Goal: Task Accomplishment & Management: Manage account settings

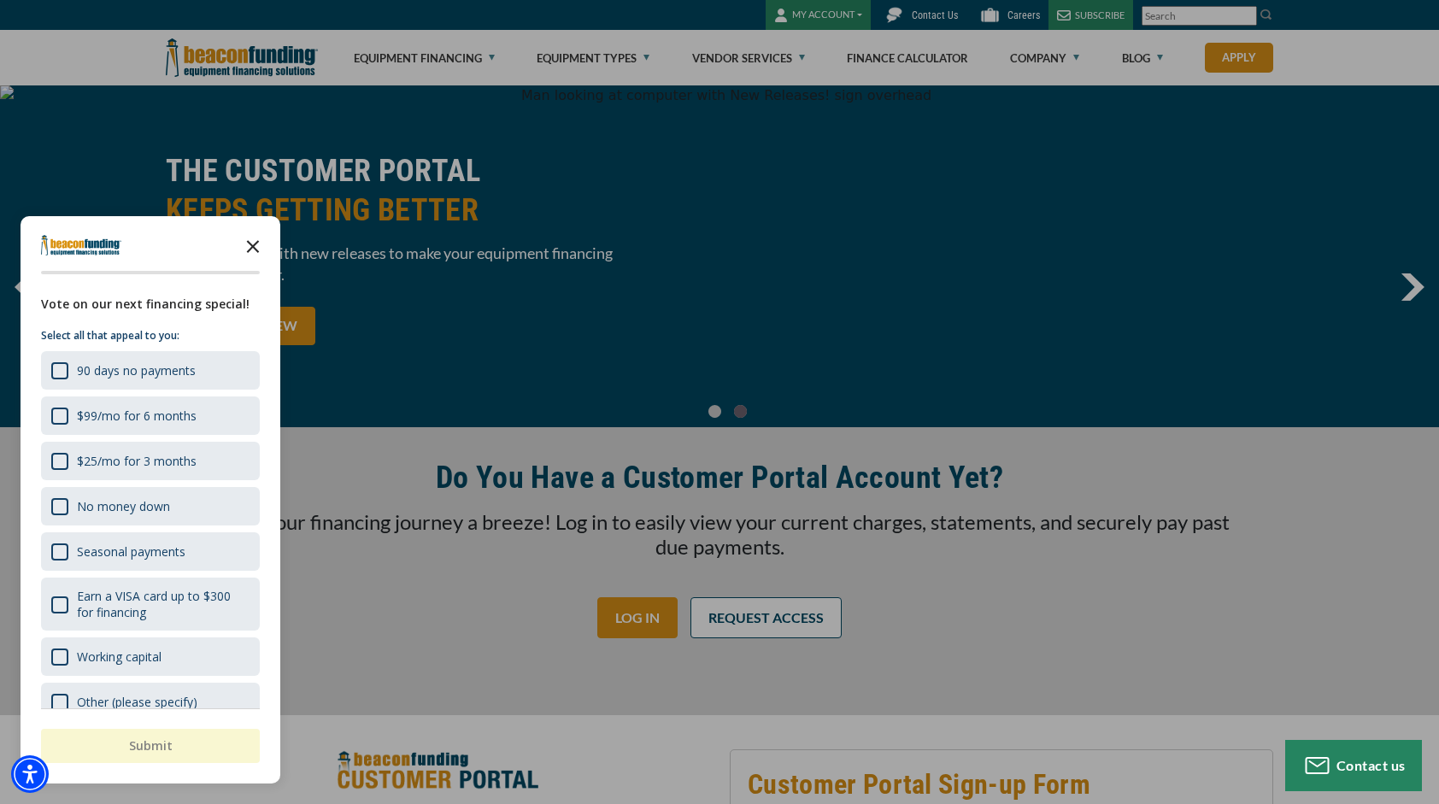
click at [243, 229] on icon "Close the survey" at bounding box center [253, 245] width 34 height 34
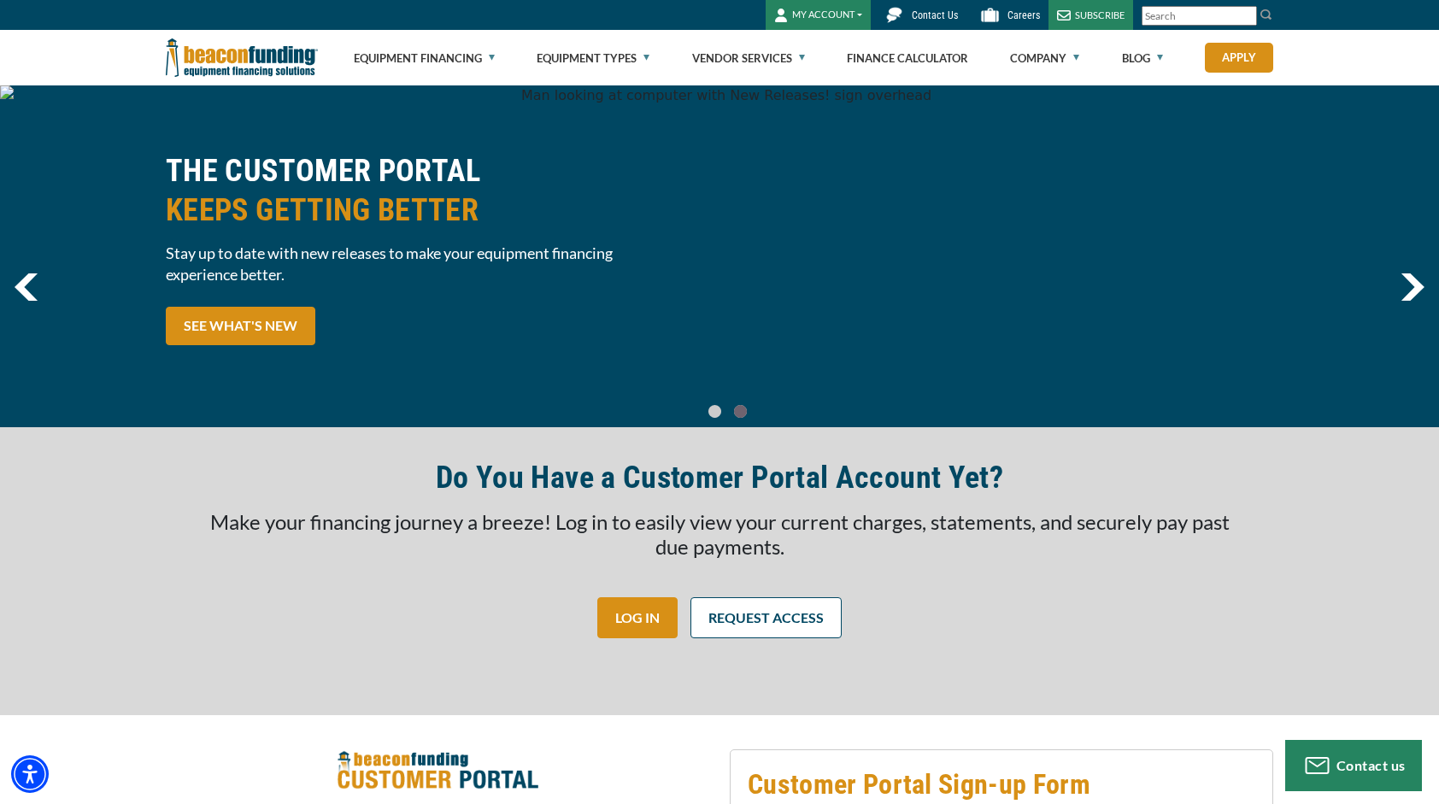
click at [827, 16] on button "MY ACCOUNT" at bounding box center [818, 15] width 105 height 30
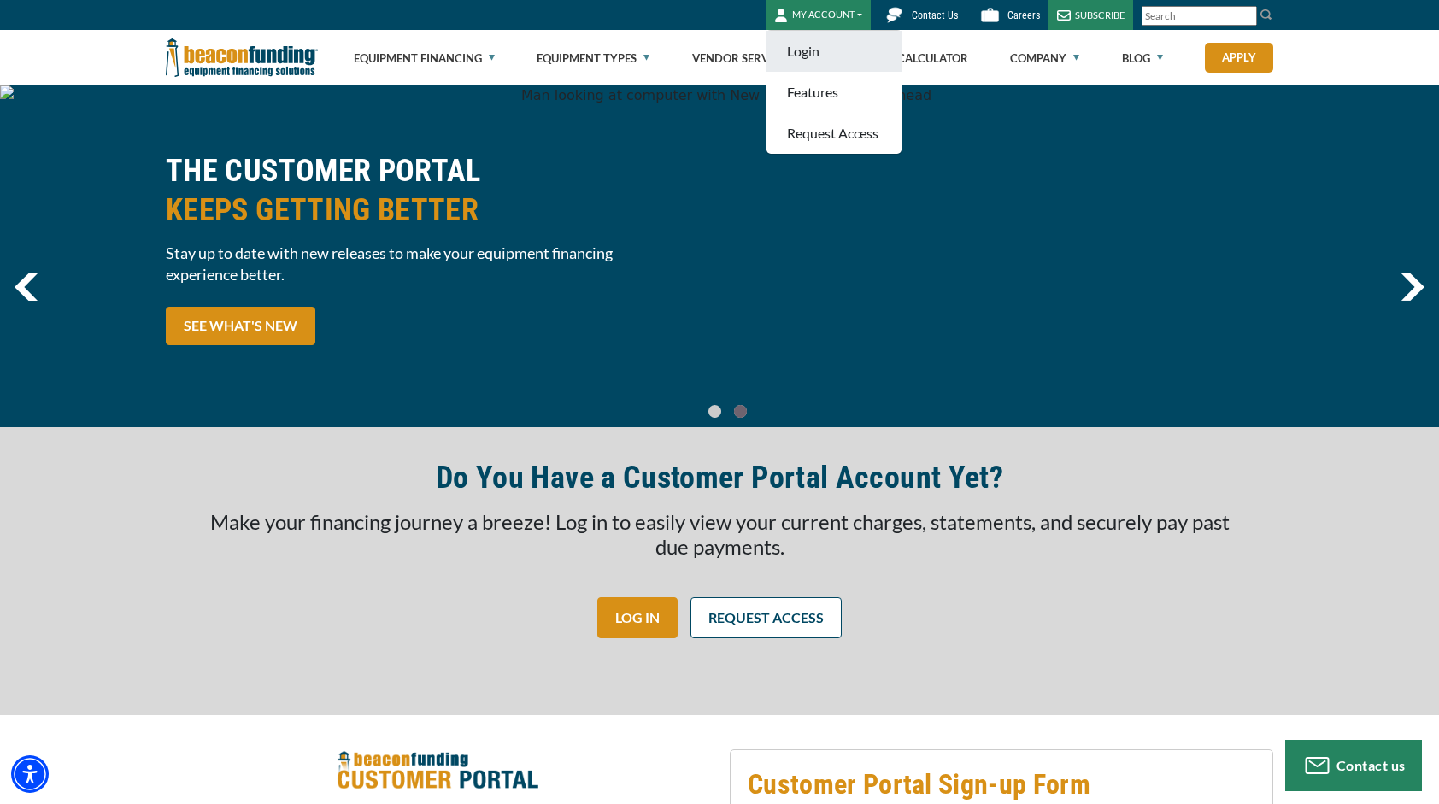
click at [829, 53] on link "Login" at bounding box center [834, 51] width 135 height 41
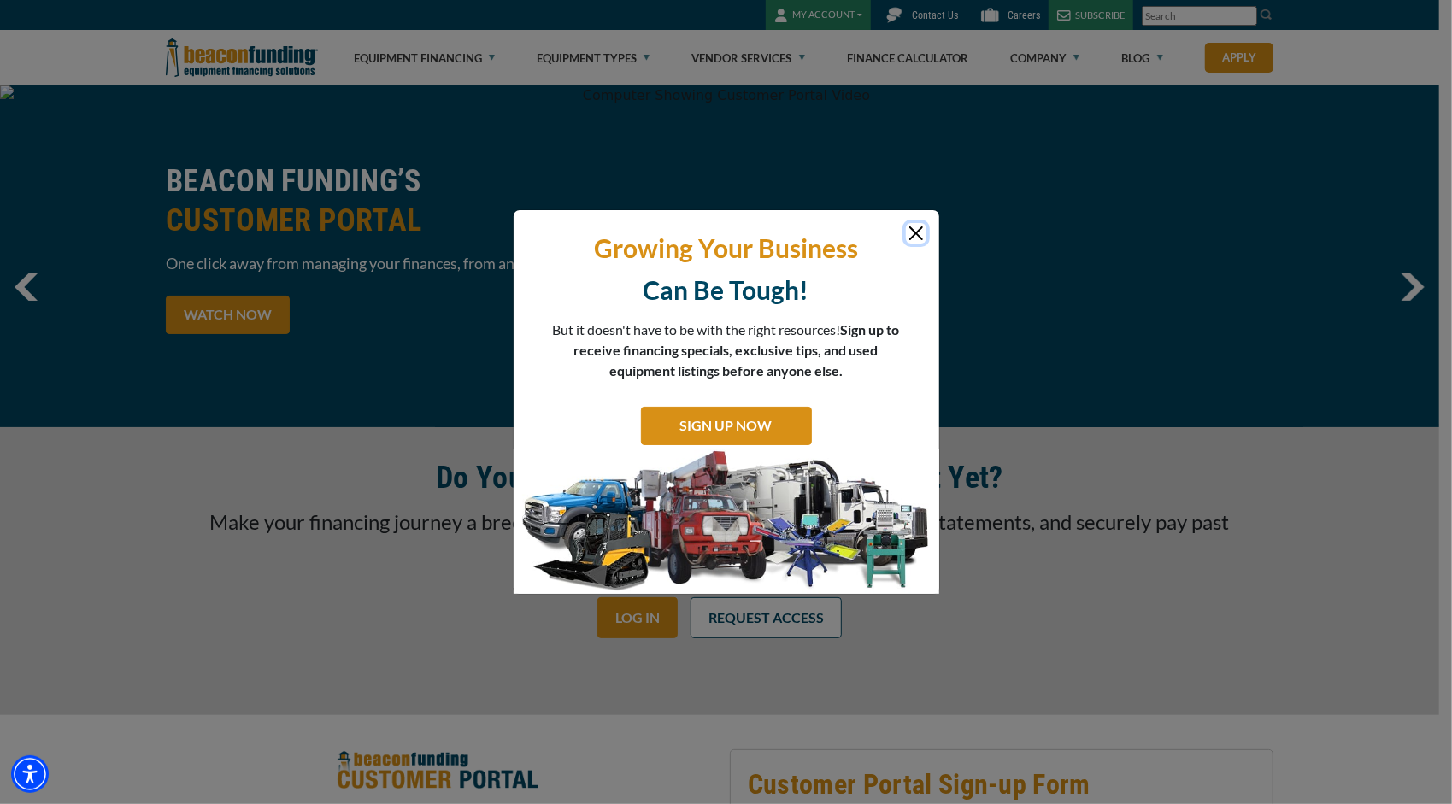
click at [911, 226] on button "Close" at bounding box center [916, 233] width 21 height 21
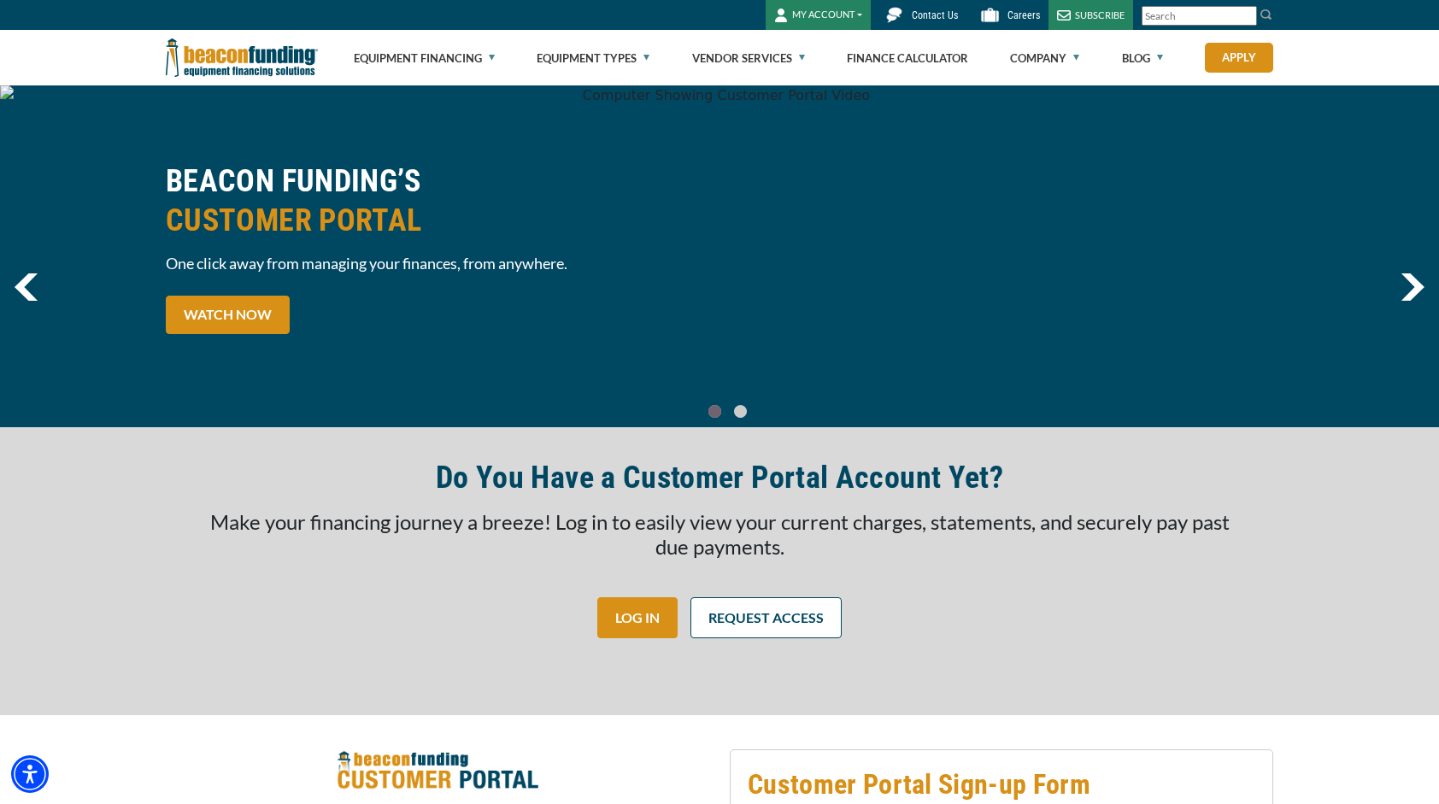
click at [863, 21] on button "MY ACCOUNT" at bounding box center [818, 15] width 105 height 30
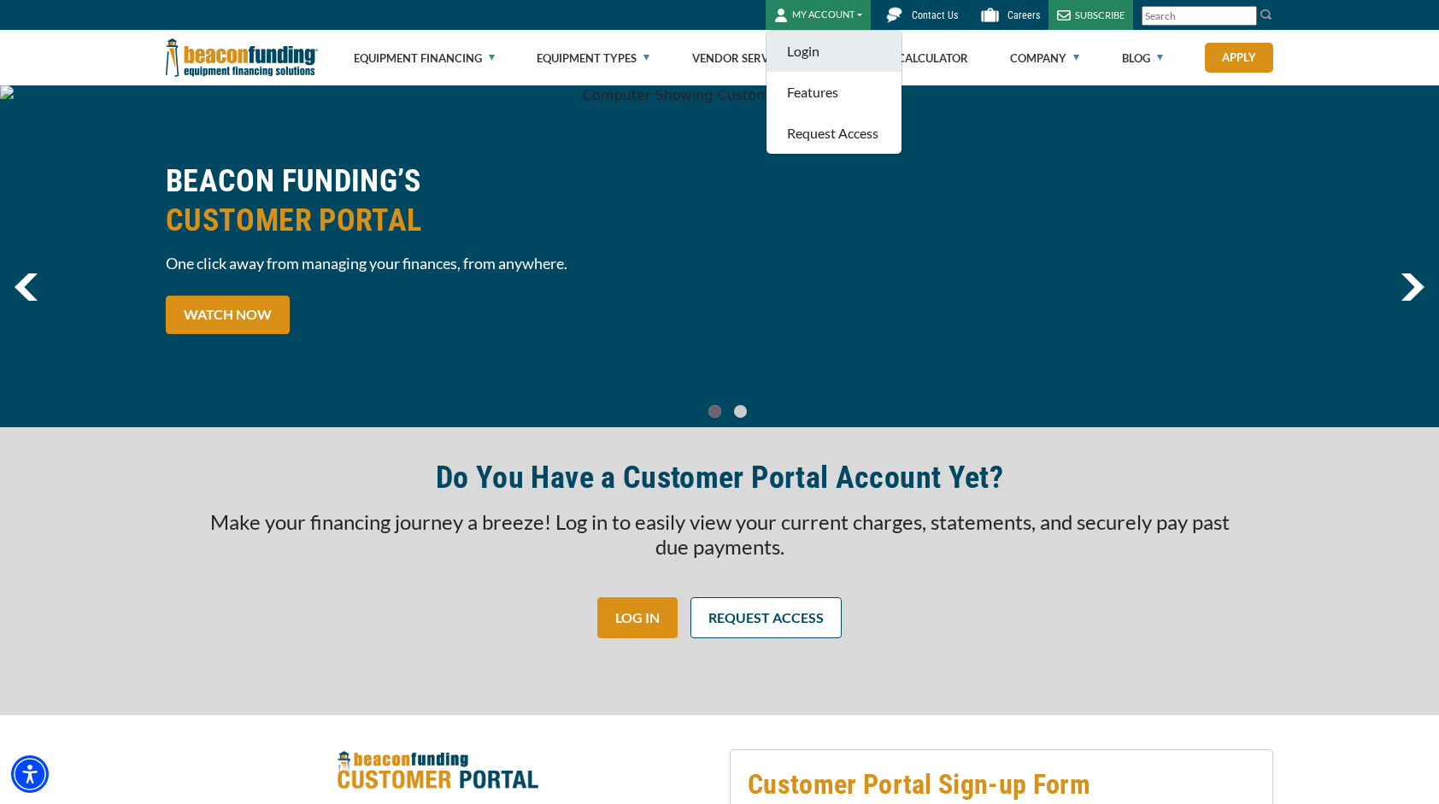
click at [832, 64] on link "Login" at bounding box center [834, 51] width 135 height 41
